Goal: Information Seeking & Learning: Learn about a topic

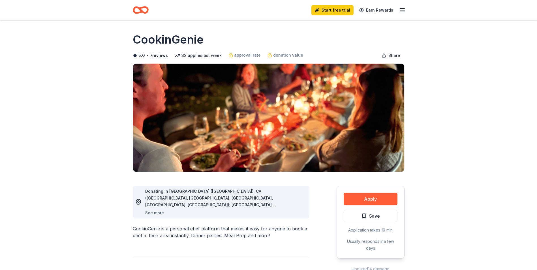
click at [158, 214] on button "See more" at bounding box center [154, 213] width 19 height 7
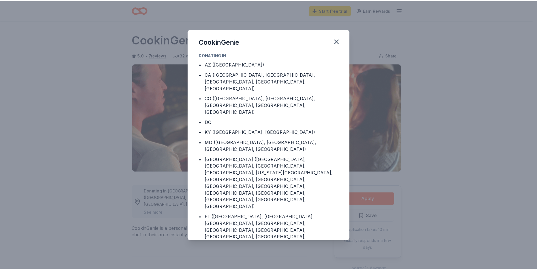
scroll to position [22, 0]
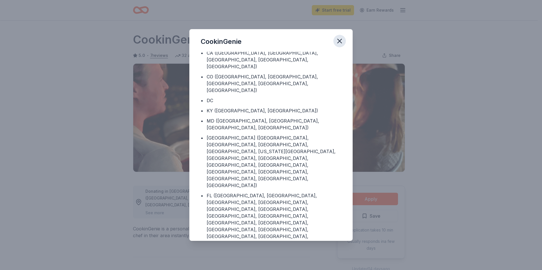
click at [339, 37] on button "button" at bounding box center [339, 41] width 12 height 12
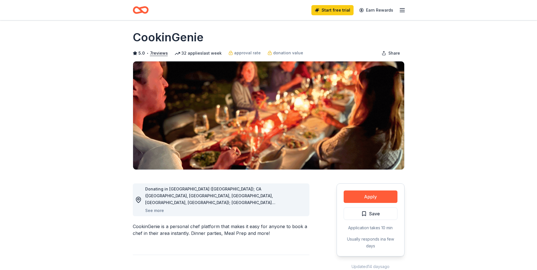
scroll to position [0, 0]
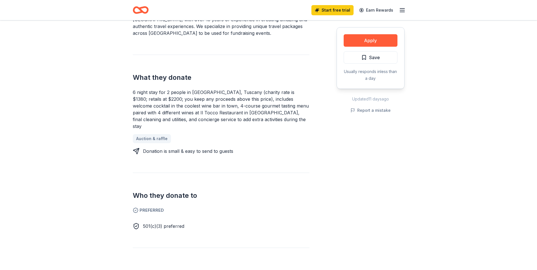
scroll to position [113, 0]
